Goal: Information Seeking & Learning: Check status

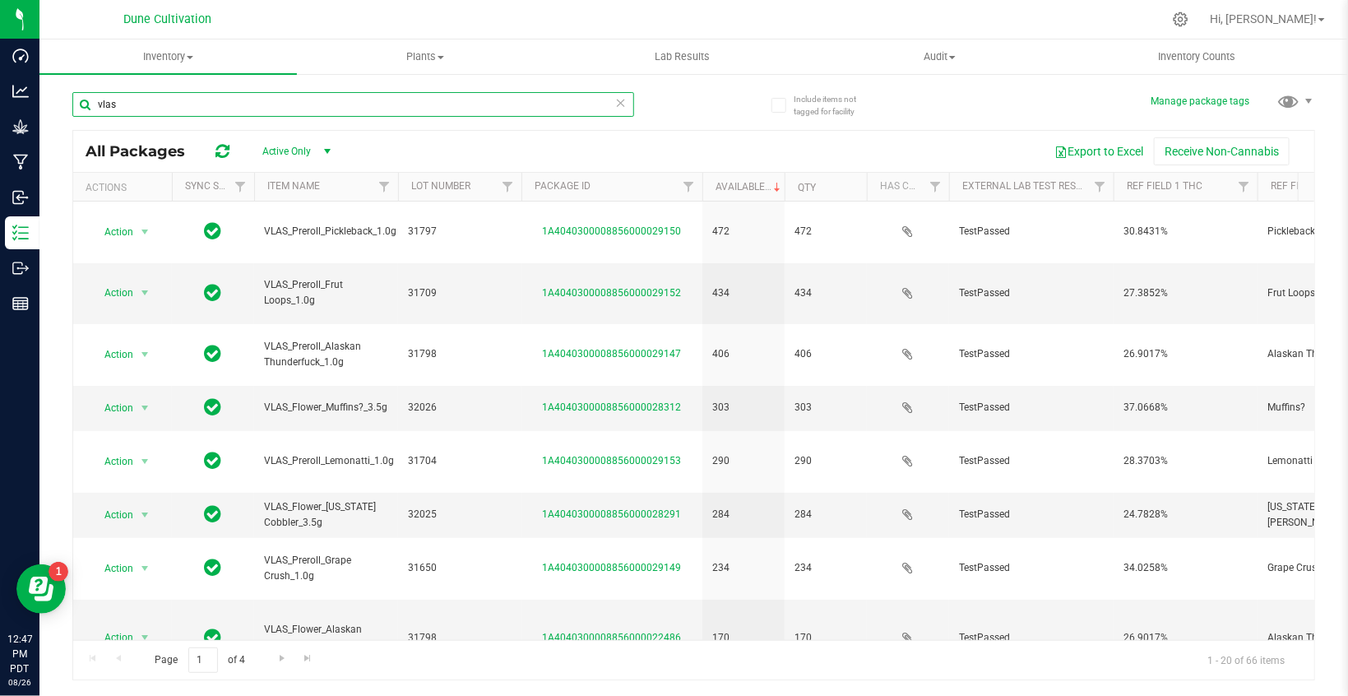
click at [534, 99] on input "vlas" at bounding box center [353, 104] width 562 height 25
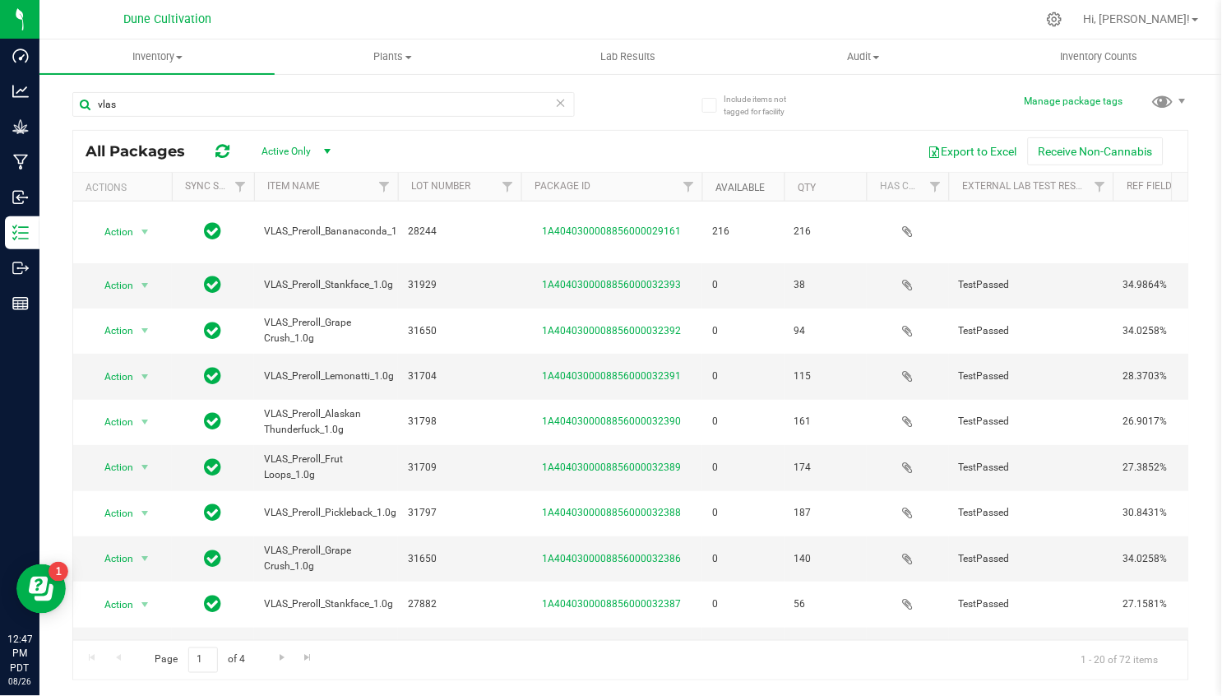
click at [745, 183] on link "Available" at bounding box center [740, 188] width 49 height 12
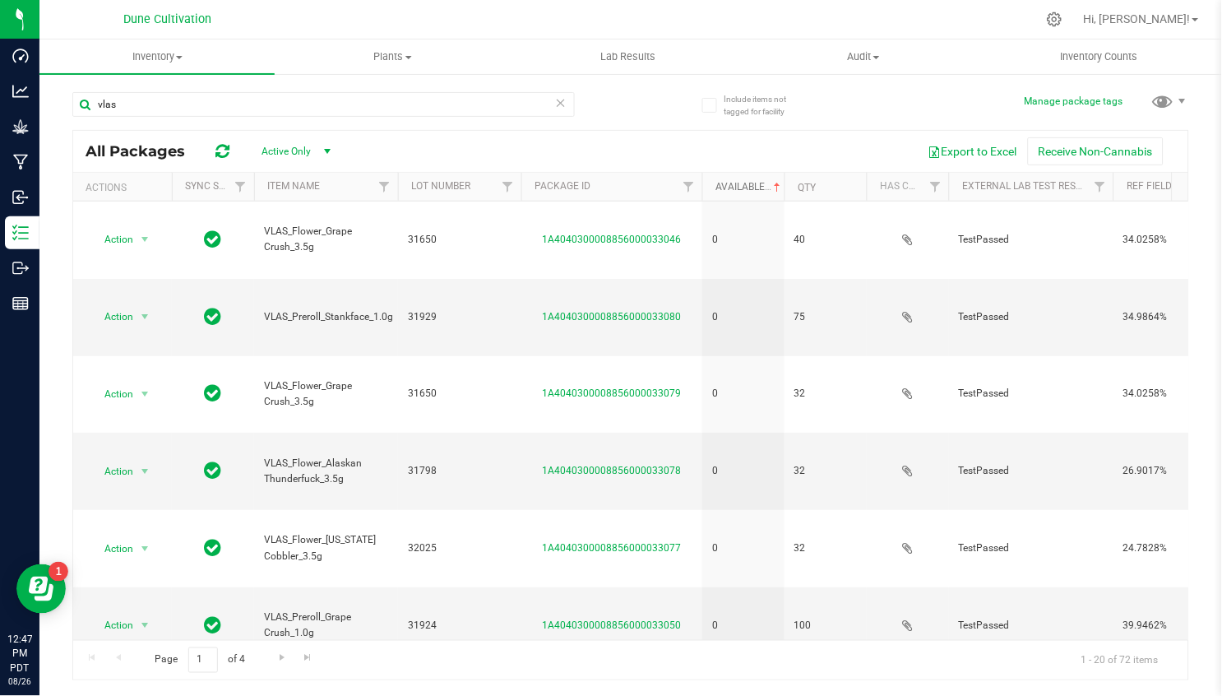
click at [735, 183] on link "Available" at bounding box center [750, 187] width 68 height 12
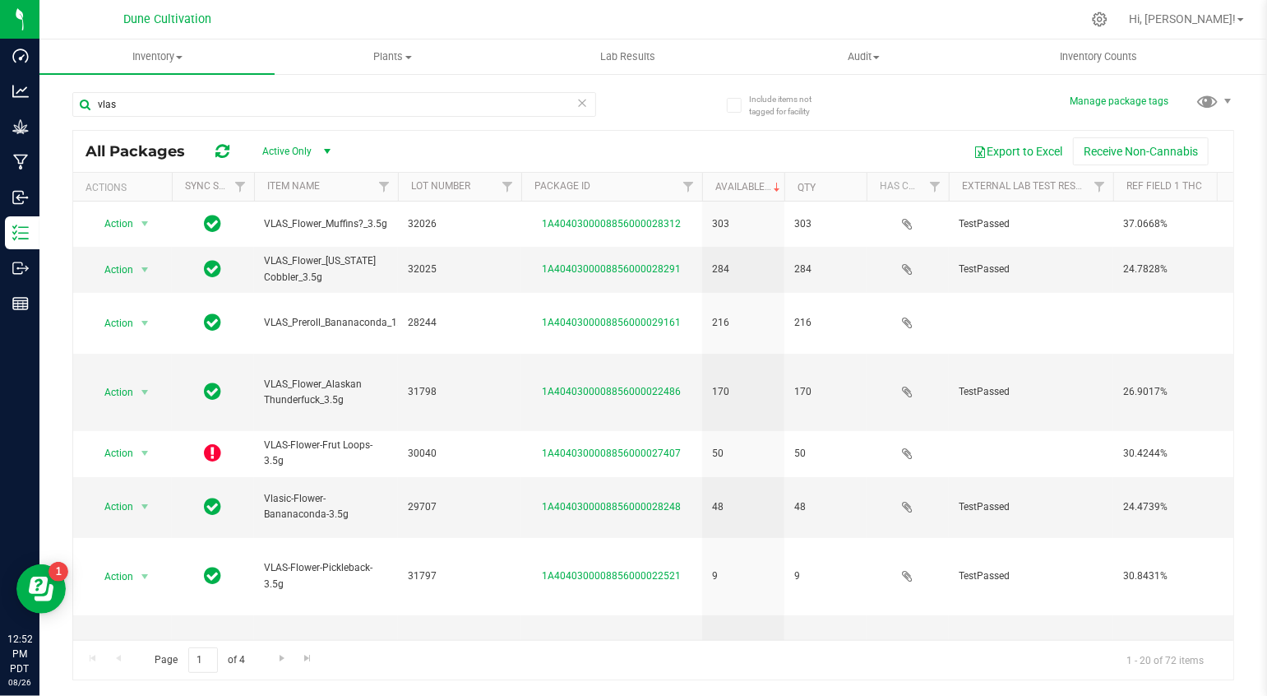
click at [720, 17] on div at bounding box center [687, 19] width 787 height 32
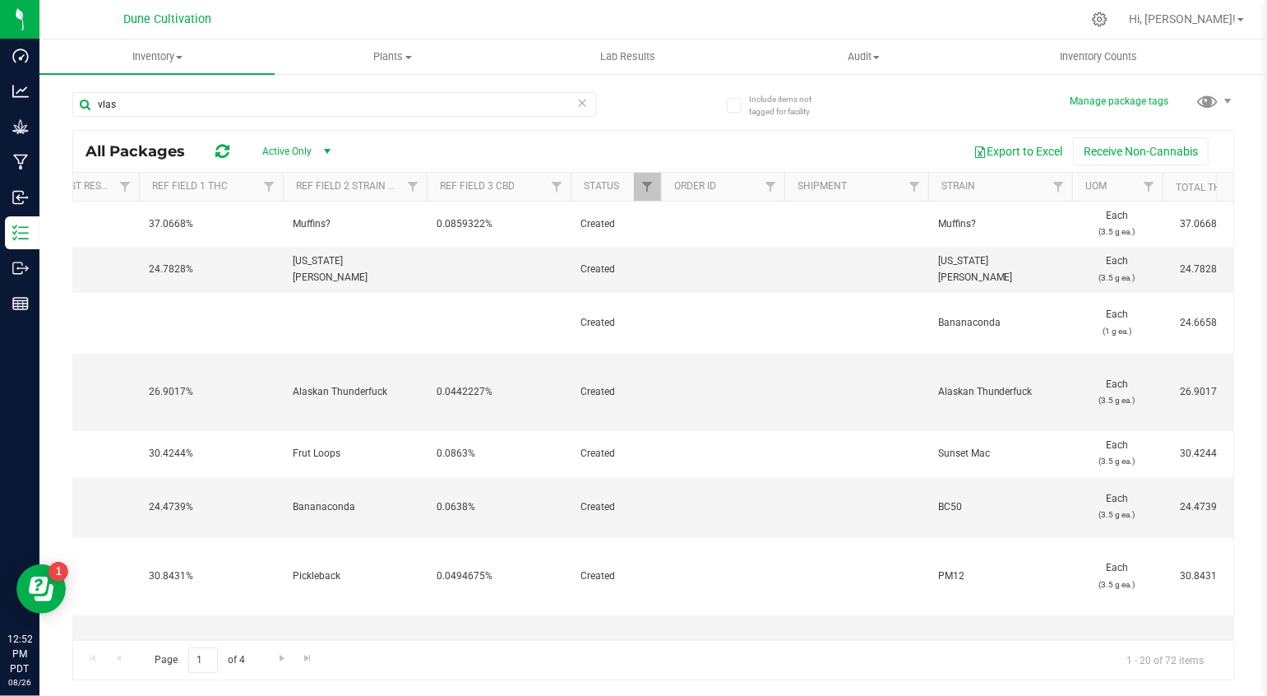
scroll to position [0, 998]
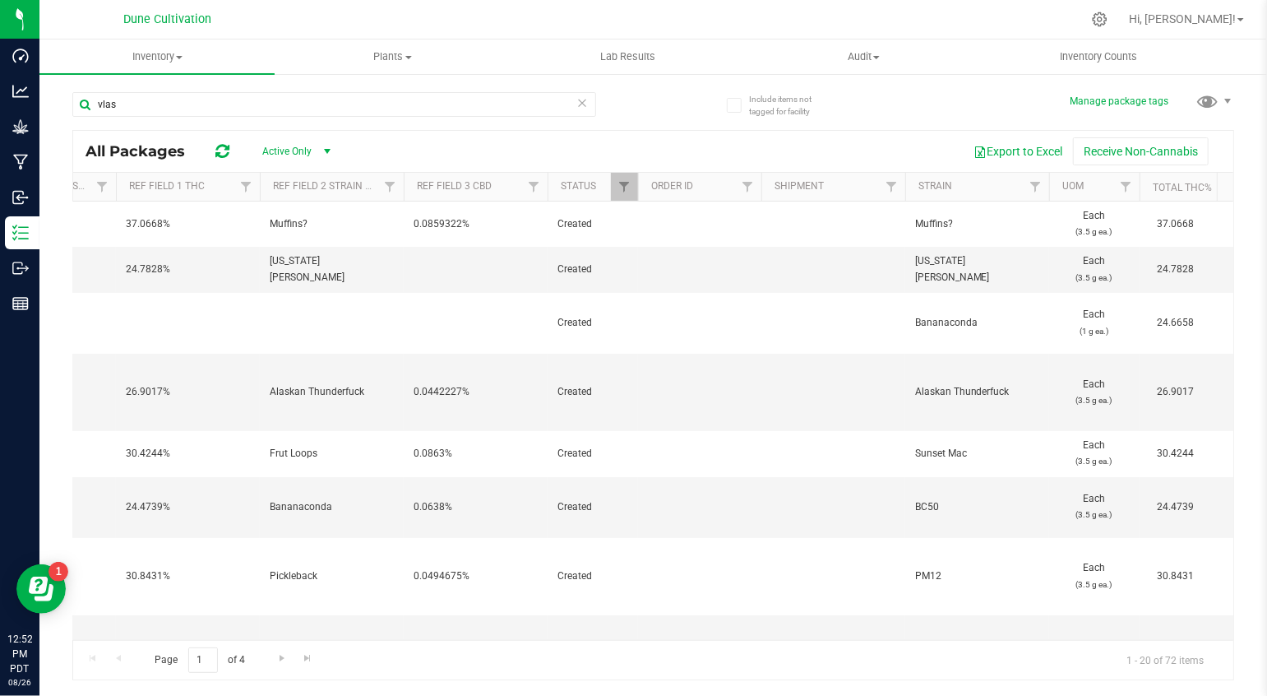
drag, startPoint x: 685, startPoint y: 101, endPoint x: 656, endPoint y: 149, distance: 56.1
click at [685, 101] on div "vlas All Packages Active Only Active Only Lab Samples Locked All External Inter…" at bounding box center [653, 378] width 1162 height 604
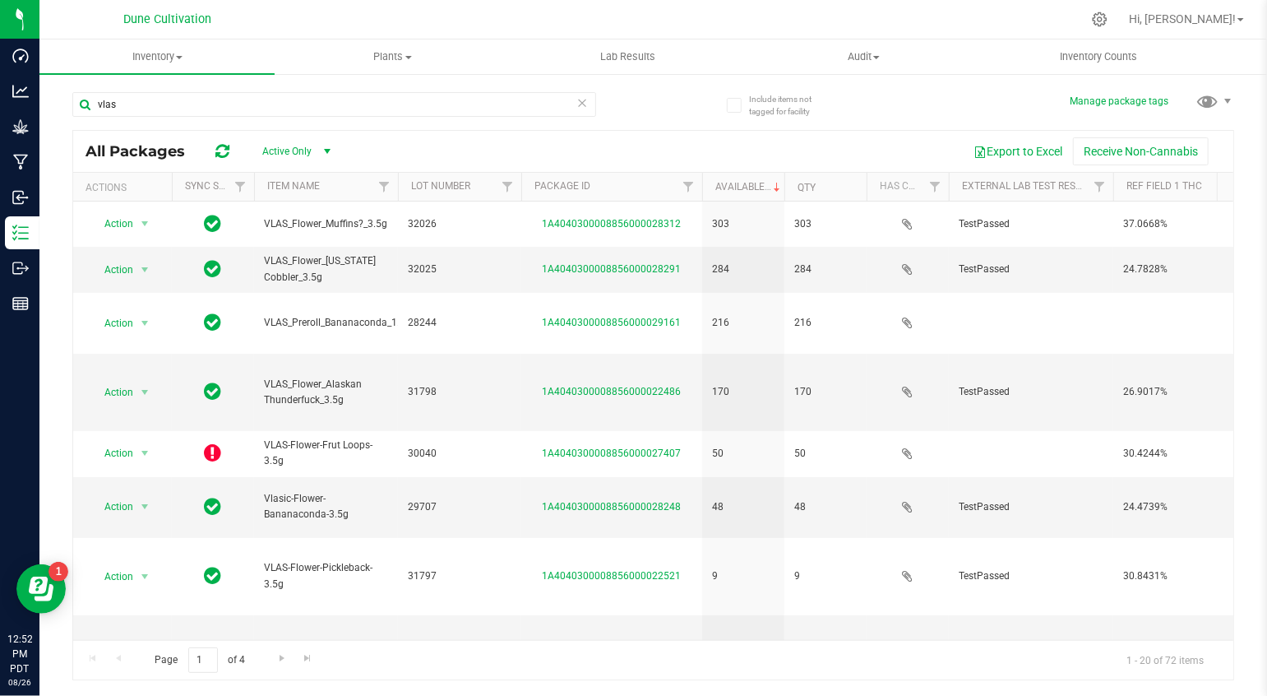
click at [221, 146] on icon at bounding box center [222, 151] width 14 height 16
click at [470, 22] on div at bounding box center [687, 19] width 787 height 32
